Goal: Task Accomplishment & Management: Manage account settings

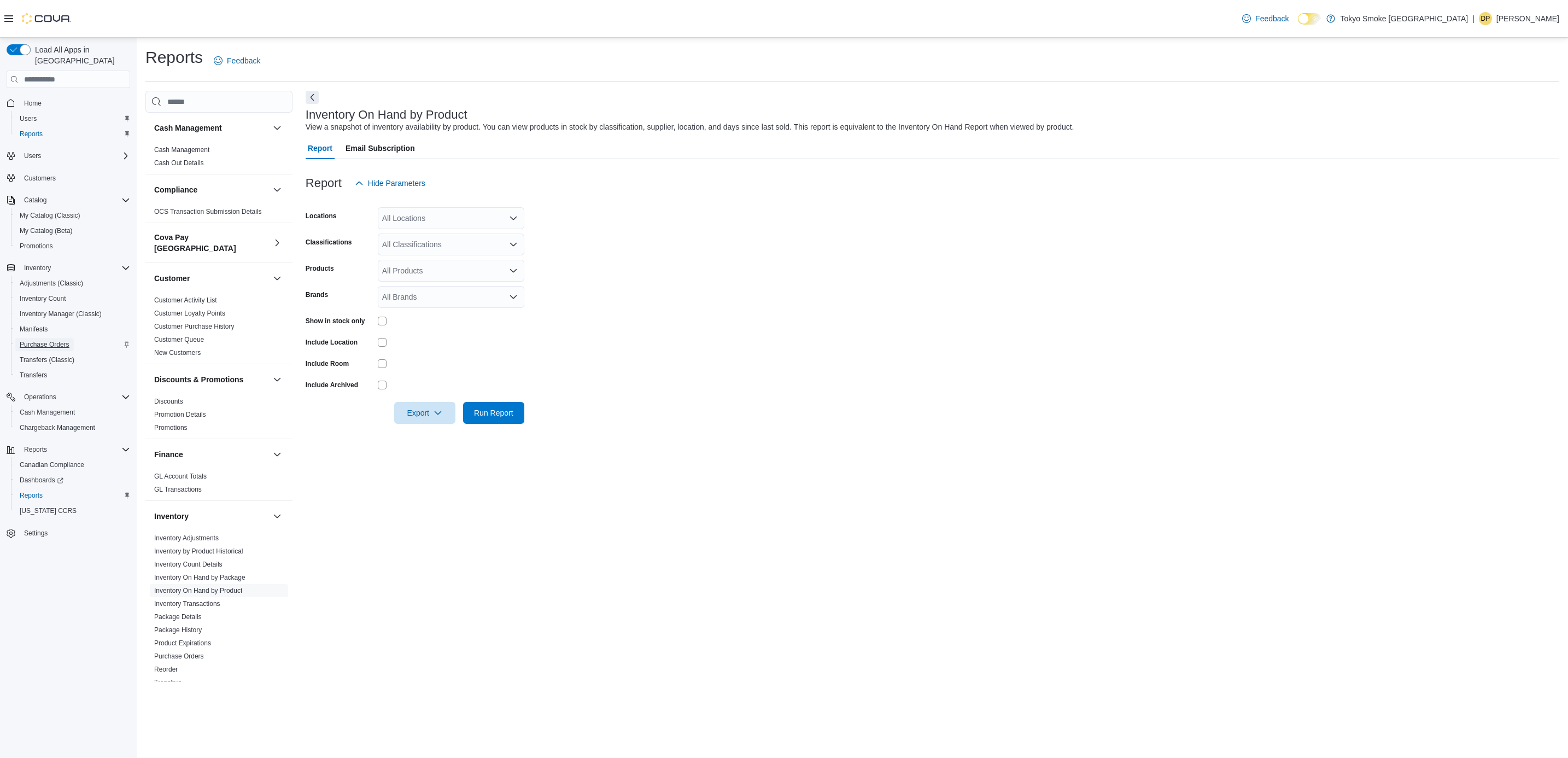
click at [42, 340] on span "Purchase Orders" at bounding box center [45, 345] width 50 height 9
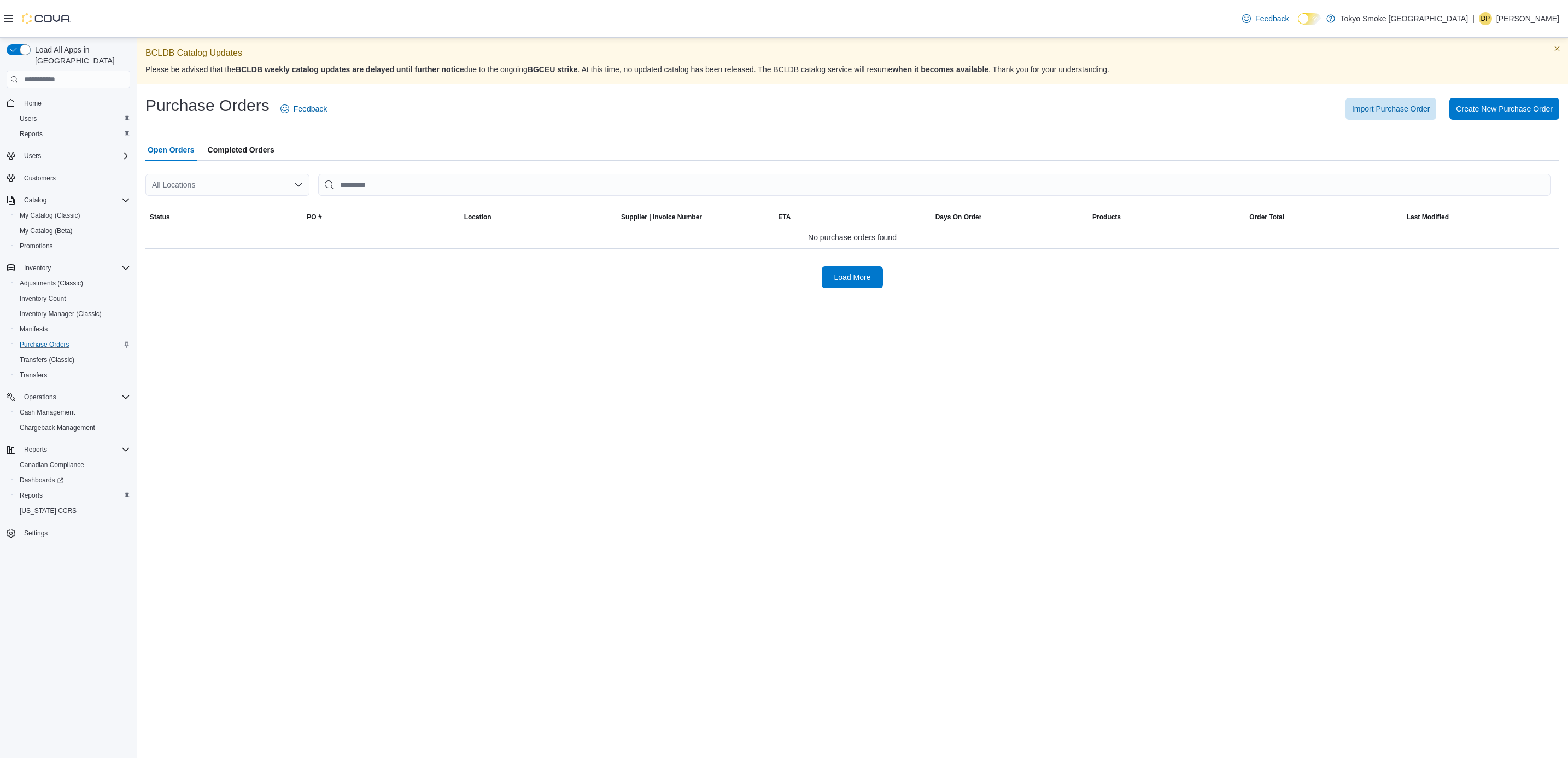
click at [284, 190] on div "All Locations" at bounding box center [227, 184] width 164 height 22
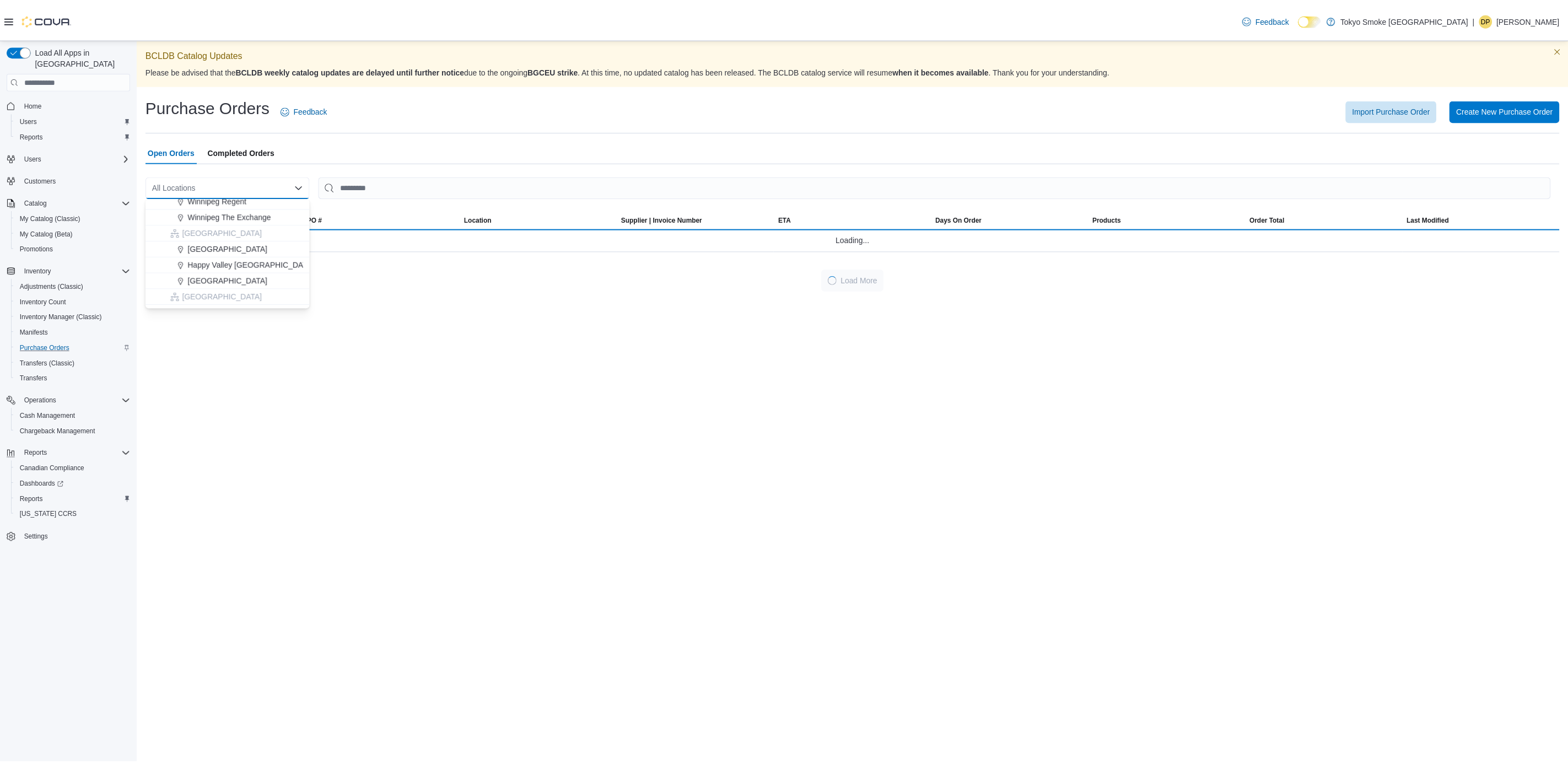
scroll to position [83, 0]
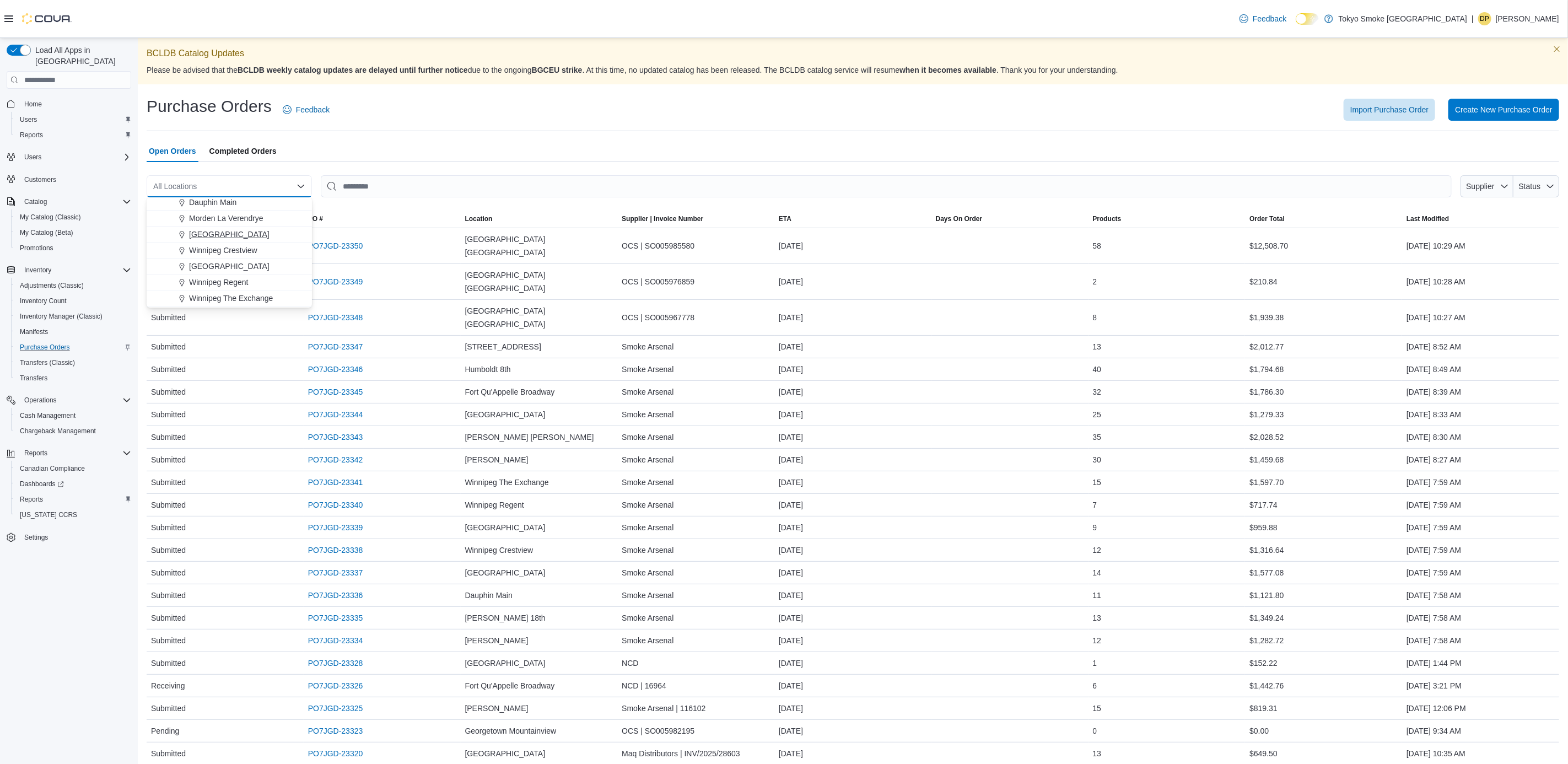
click at [218, 237] on span "[GEOGRAPHIC_DATA]" at bounding box center [229, 234] width 81 height 11
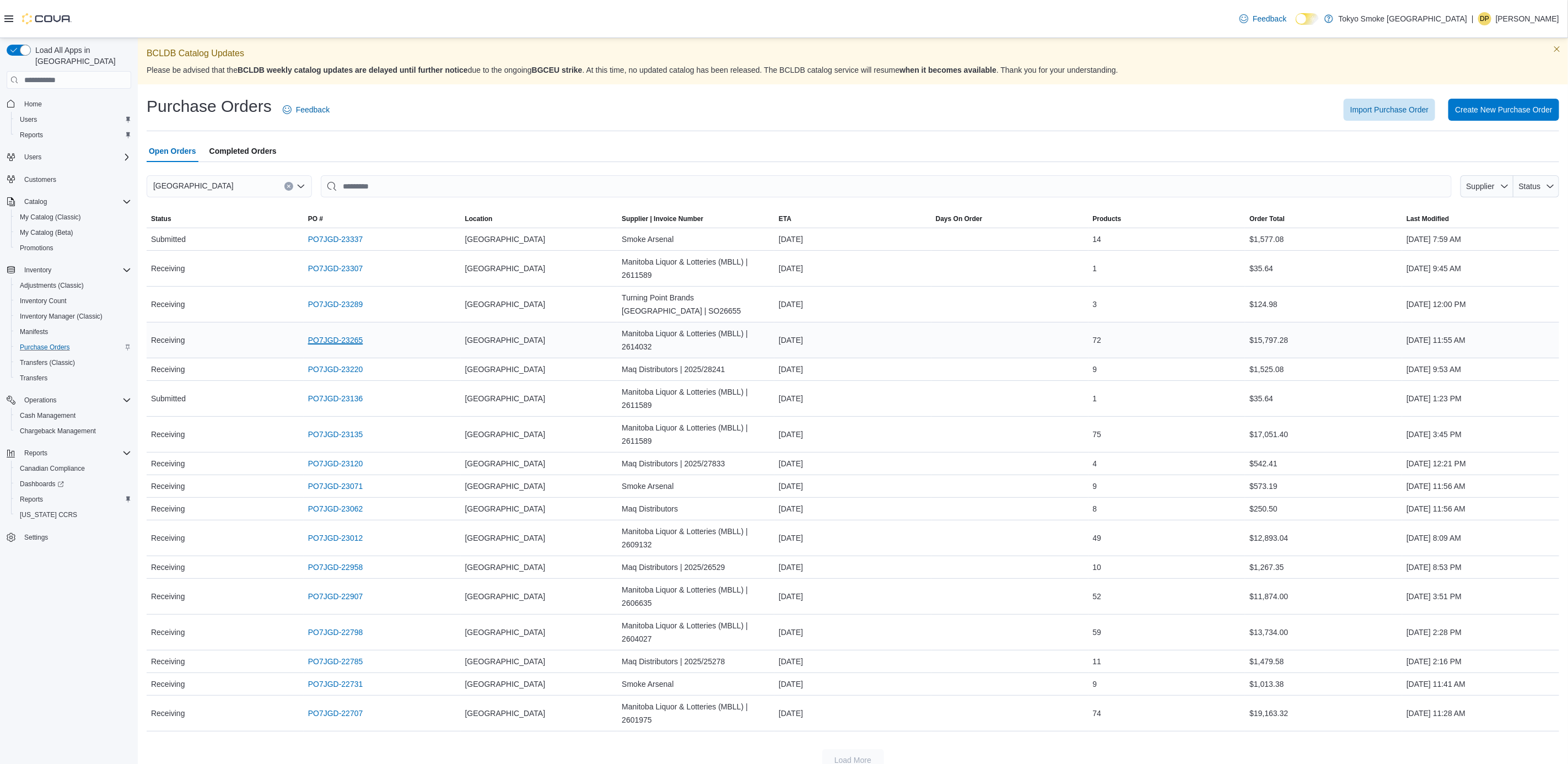
click at [334, 334] on link "PO7JGD-23265" at bounding box center [335, 340] width 55 height 13
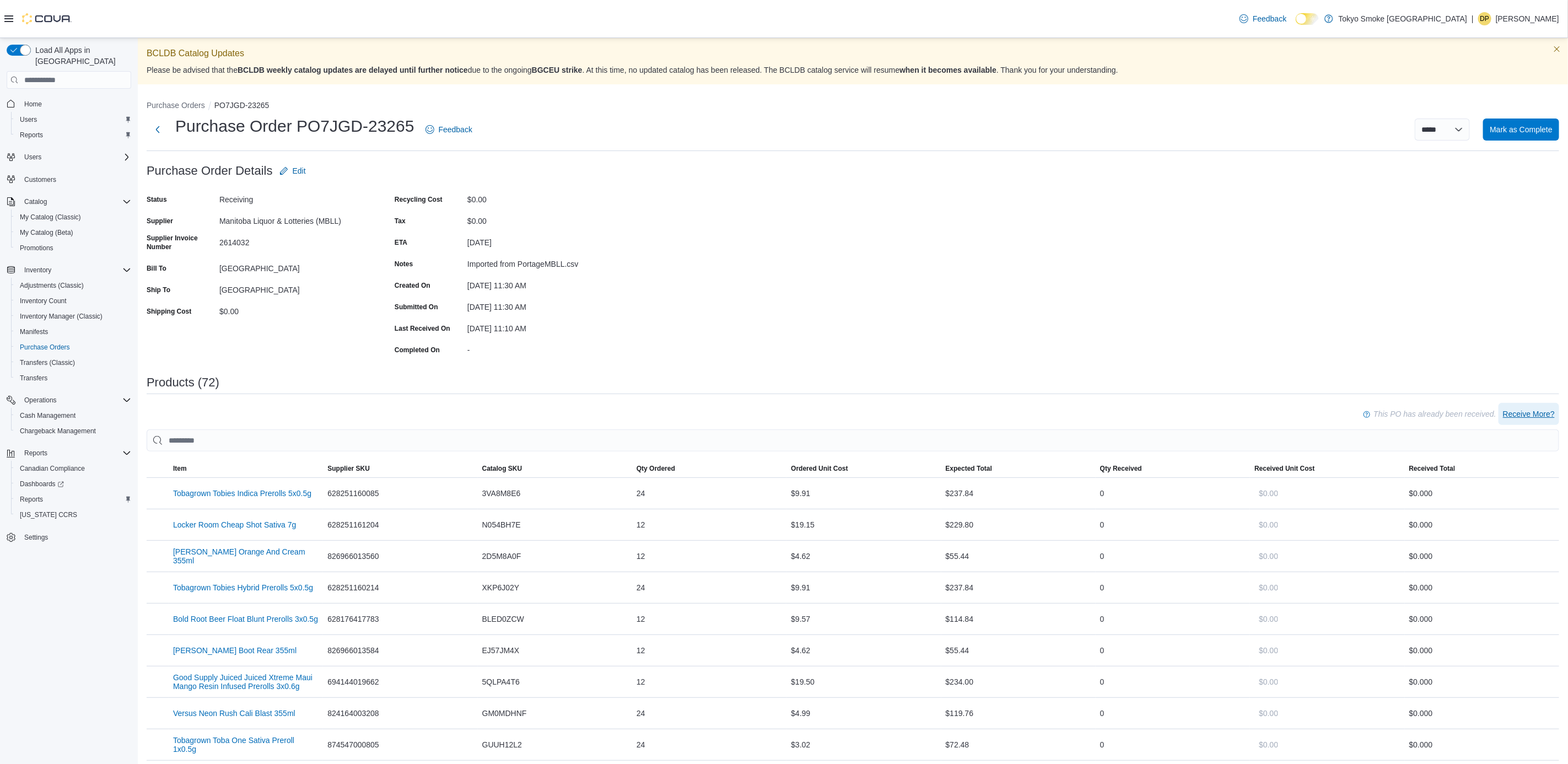
click at [1531, 410] on span "Receive More?" at bounding box center [1529, 414] width 52 height 11
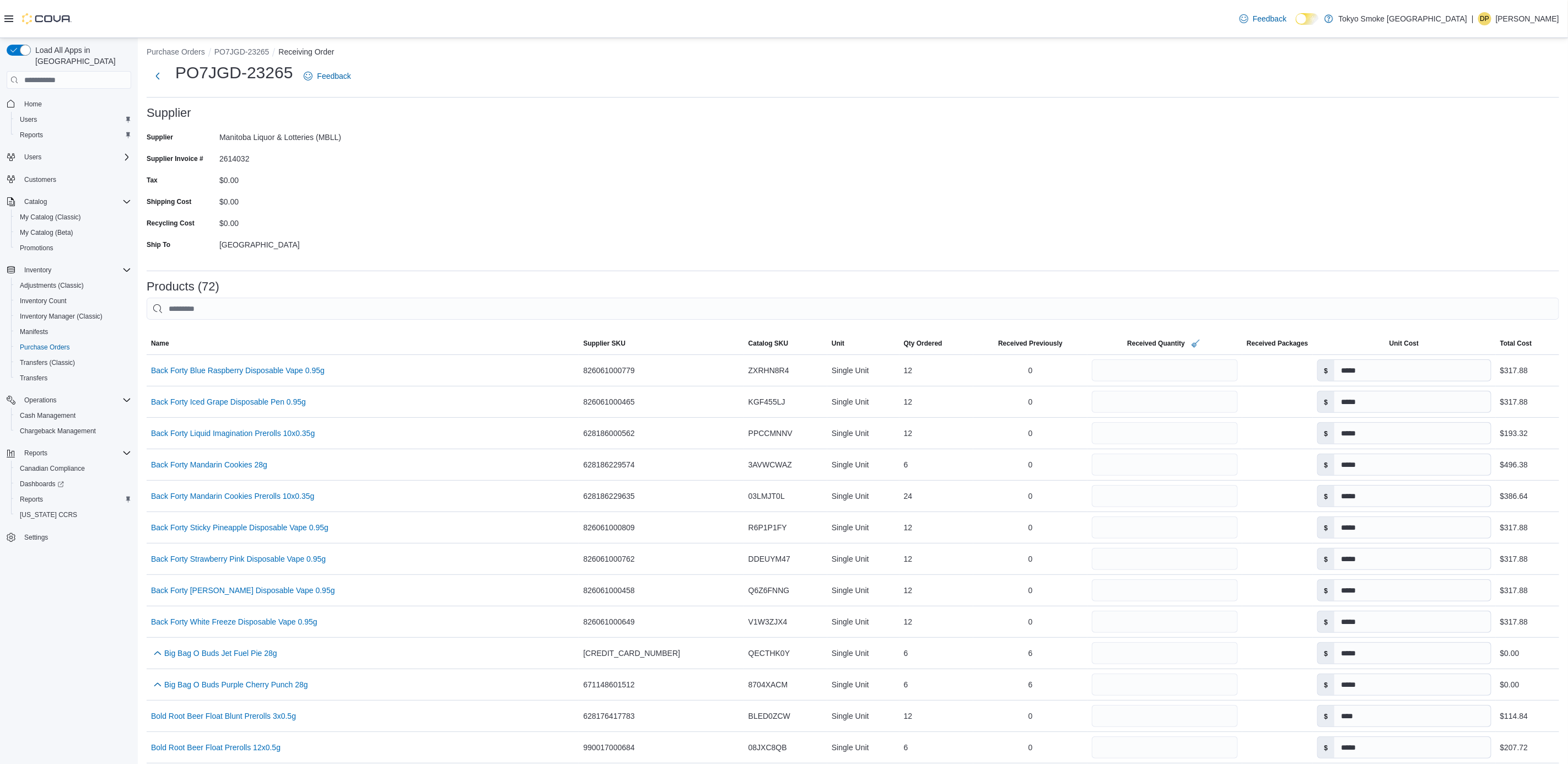
scroll to position [83, 0]
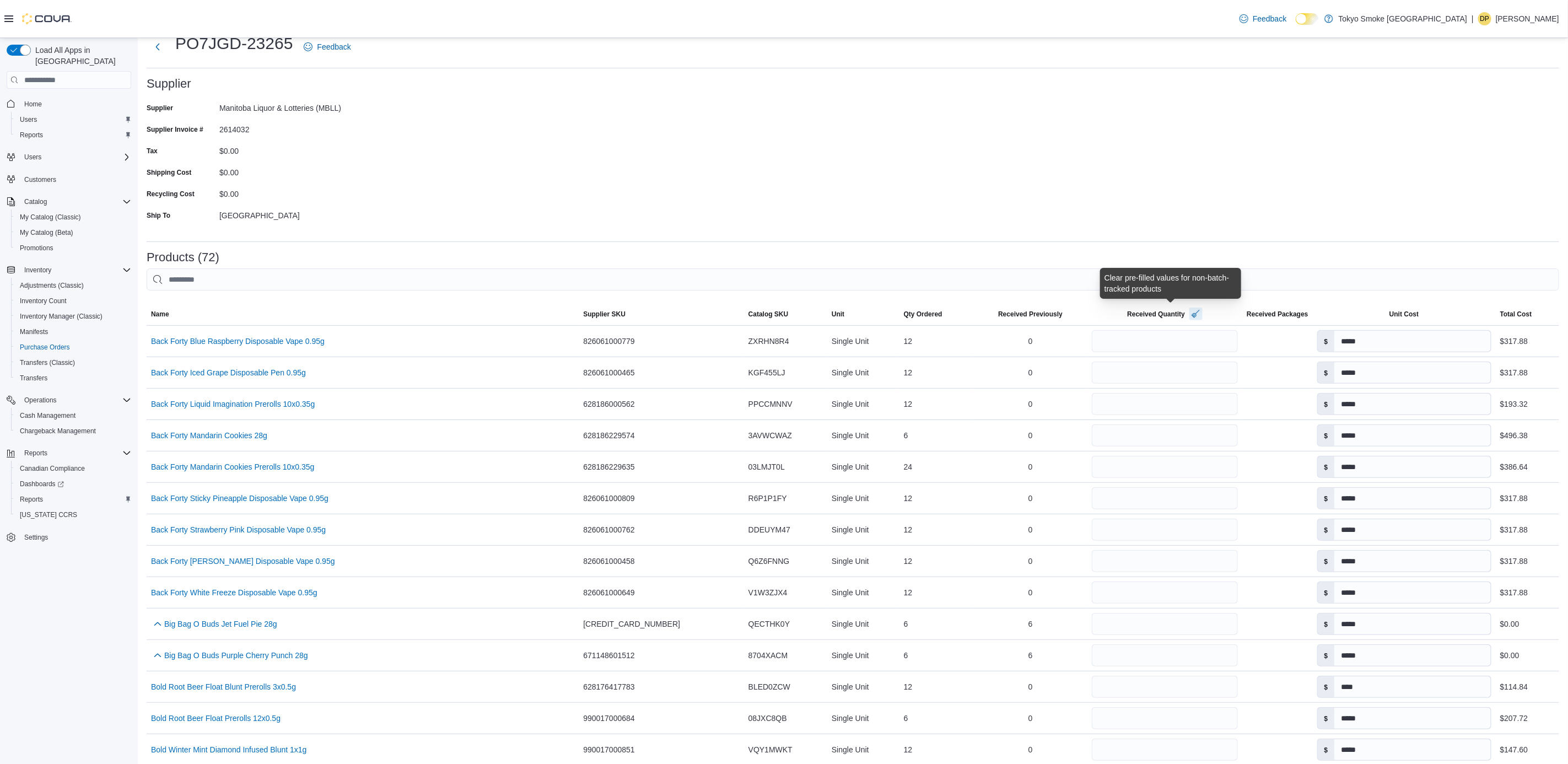
click at [1189, 314] on button "button" at bounding box center [1195, 313] width 13 height 13
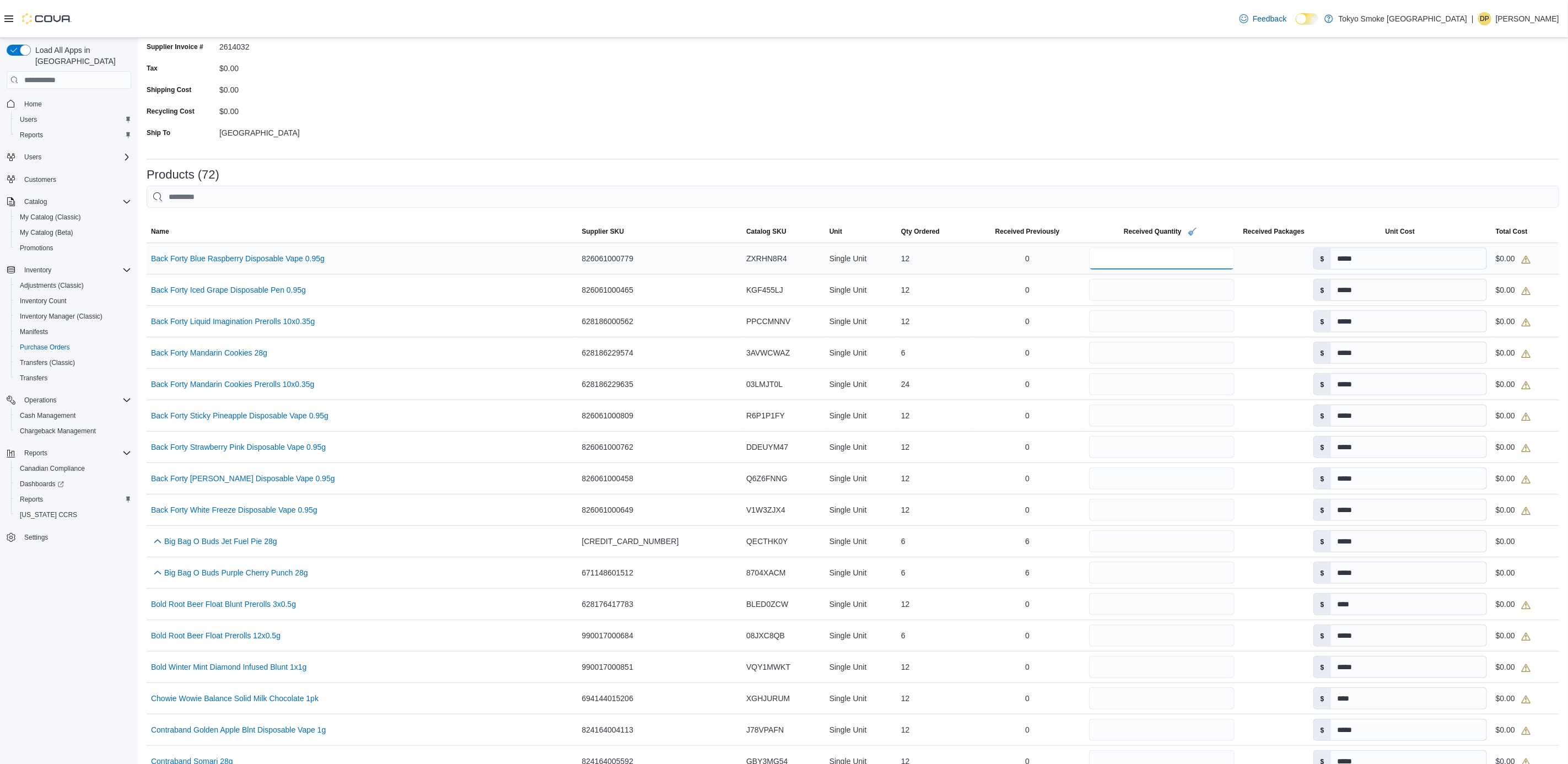
click at [1102, 261] on input "number" at bounding box center [1161, 258] width 146 height 22
type input "**"
click at [1129, 292] on input "number" at bounding box center [1161, 289] width 146 height 22
click at [1089, 547] on input "number" at bounding box center [1161, 541] width 146 height 22
click at [1089, 292] on input "**" at bounding box center [1161, 289] width 146 height 22
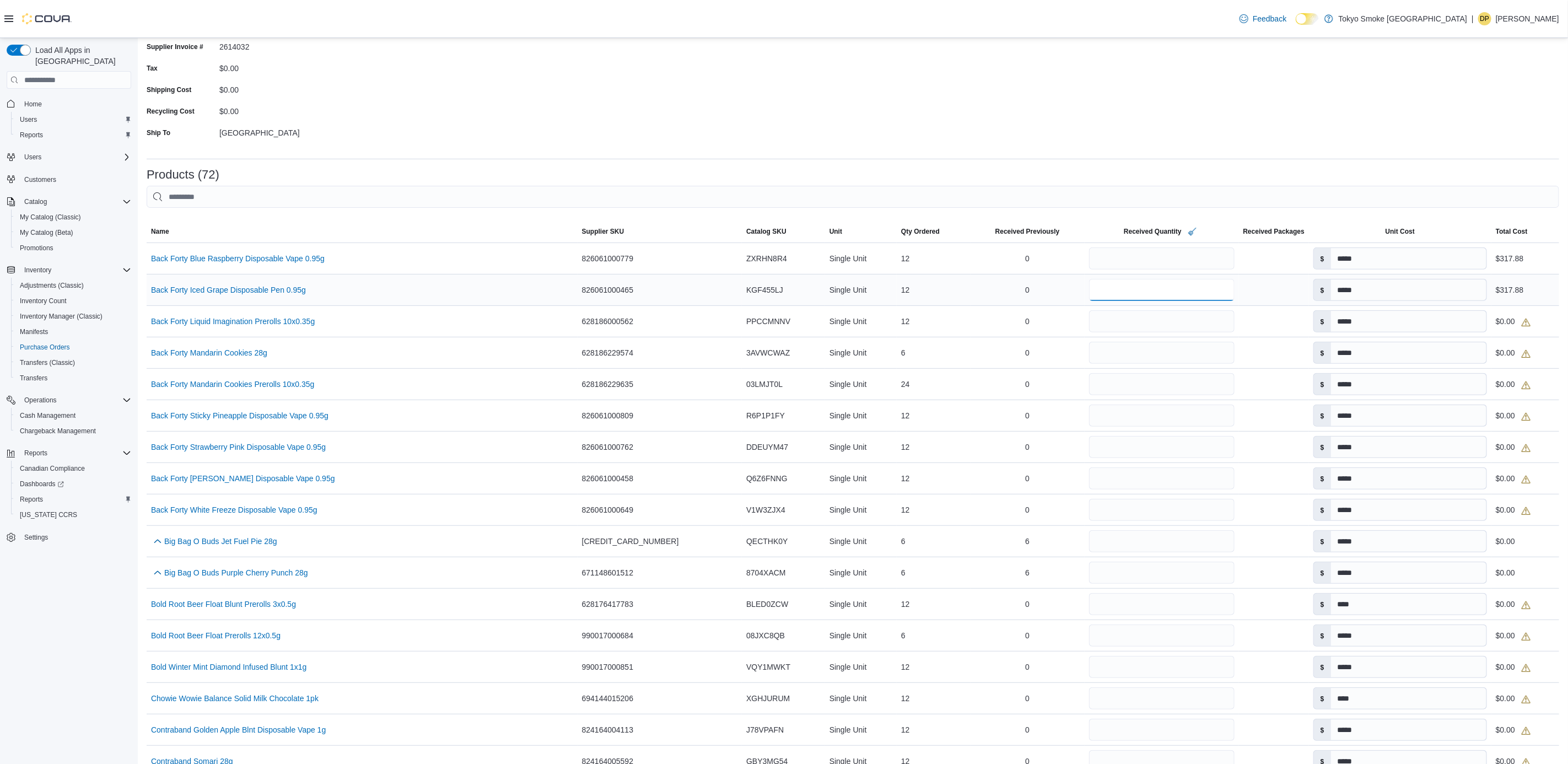
type input "*"
click at [1089, 255] on input "**" at bounding box center [1161, 258] width 146 height 22
type input "*"
click at [1049, 142] on form "Supplier Supplier [GEOGRAPHIC_DATA] Liquor & Lotteries (MBLL) Supplier Invoice …" at bounding box center [853, 72] width 1413 height 155
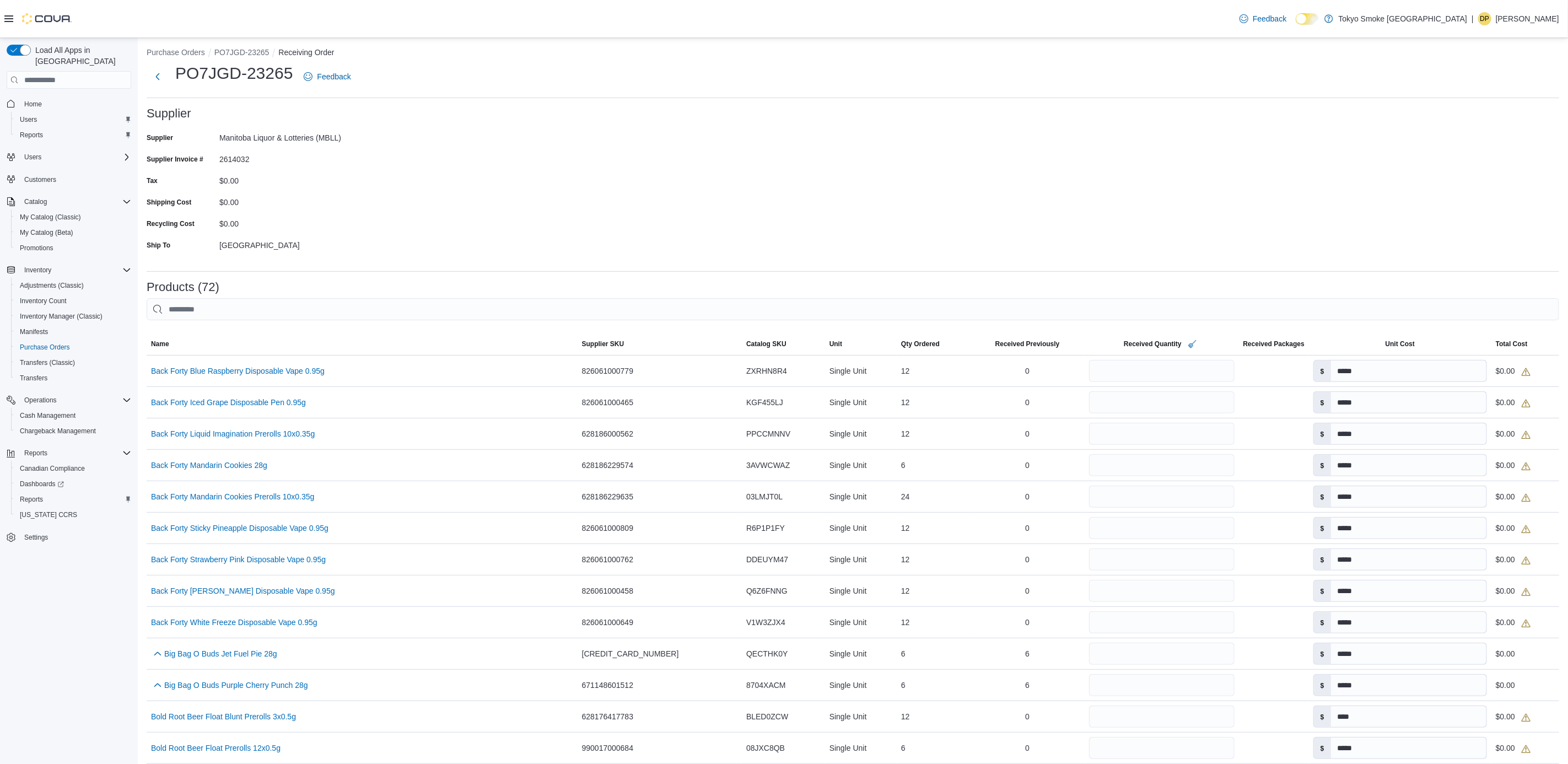
scroll to position [0, 0]
